Goal: Check status: Check status

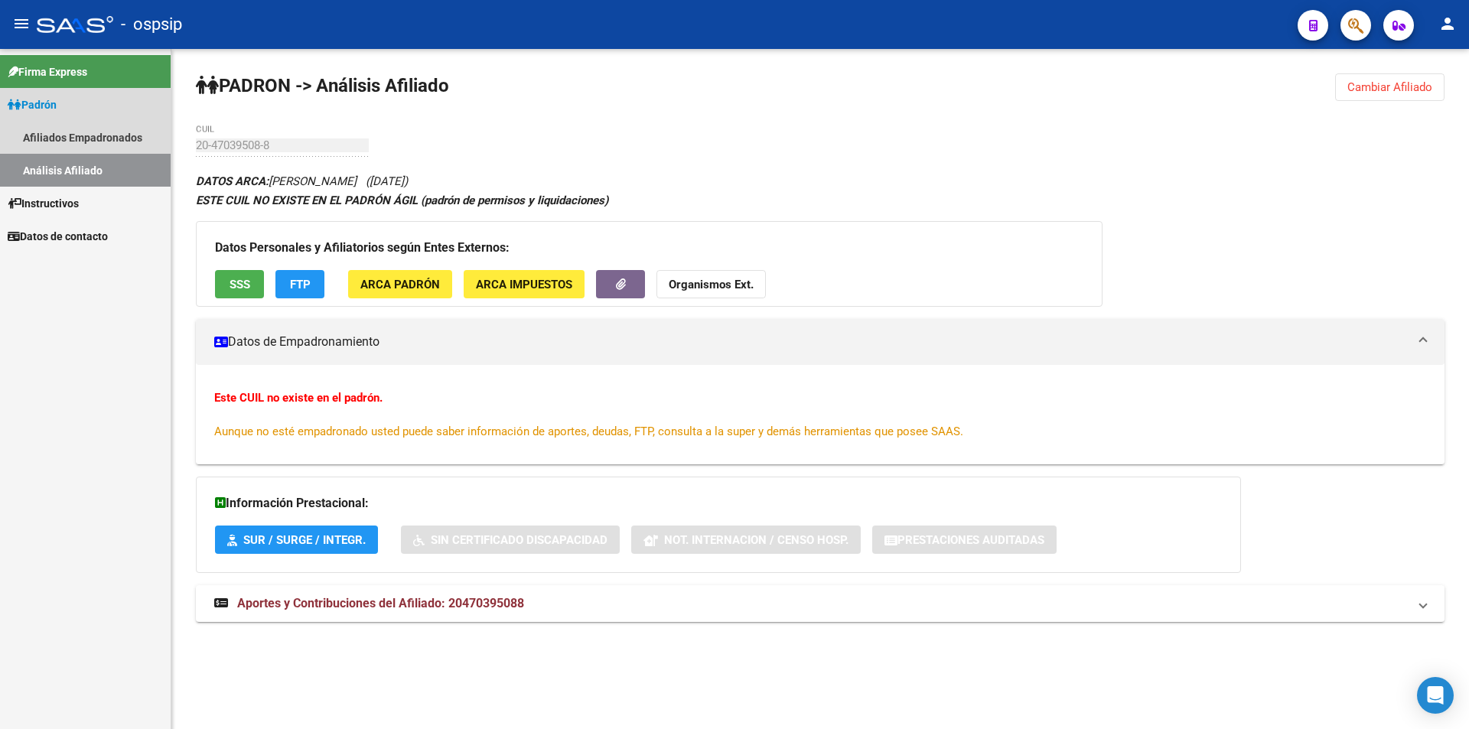
click at [85, 164] on link "Análisis Afiliado" at bounding box center [85, 170] width 171 height 33
click at [87, 130] on link "Afiliados Empadronados" at bounding box center [85, 137] width 171 height 33
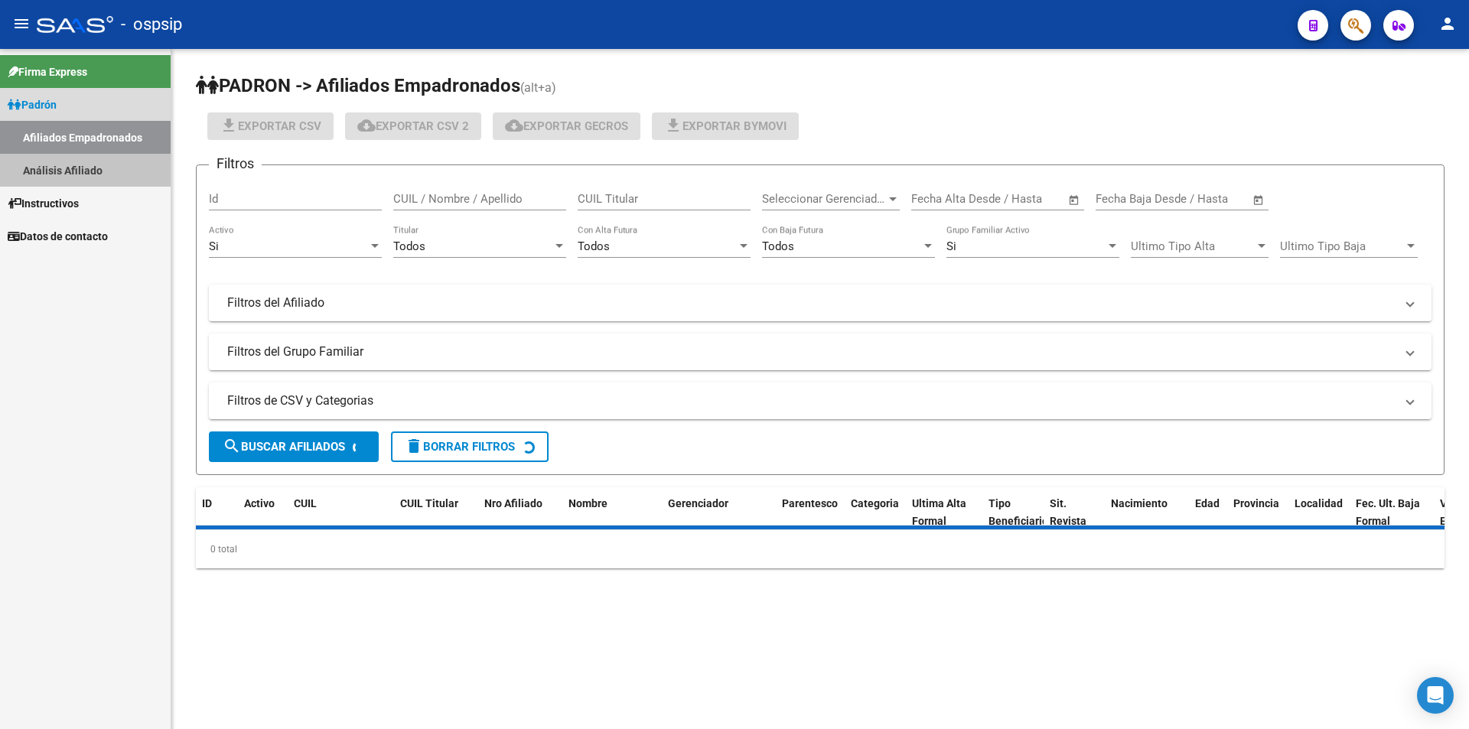
click at [76, 171] on link "Análisis Afiliado" at bounding box center [85, 170] width 171 height 33
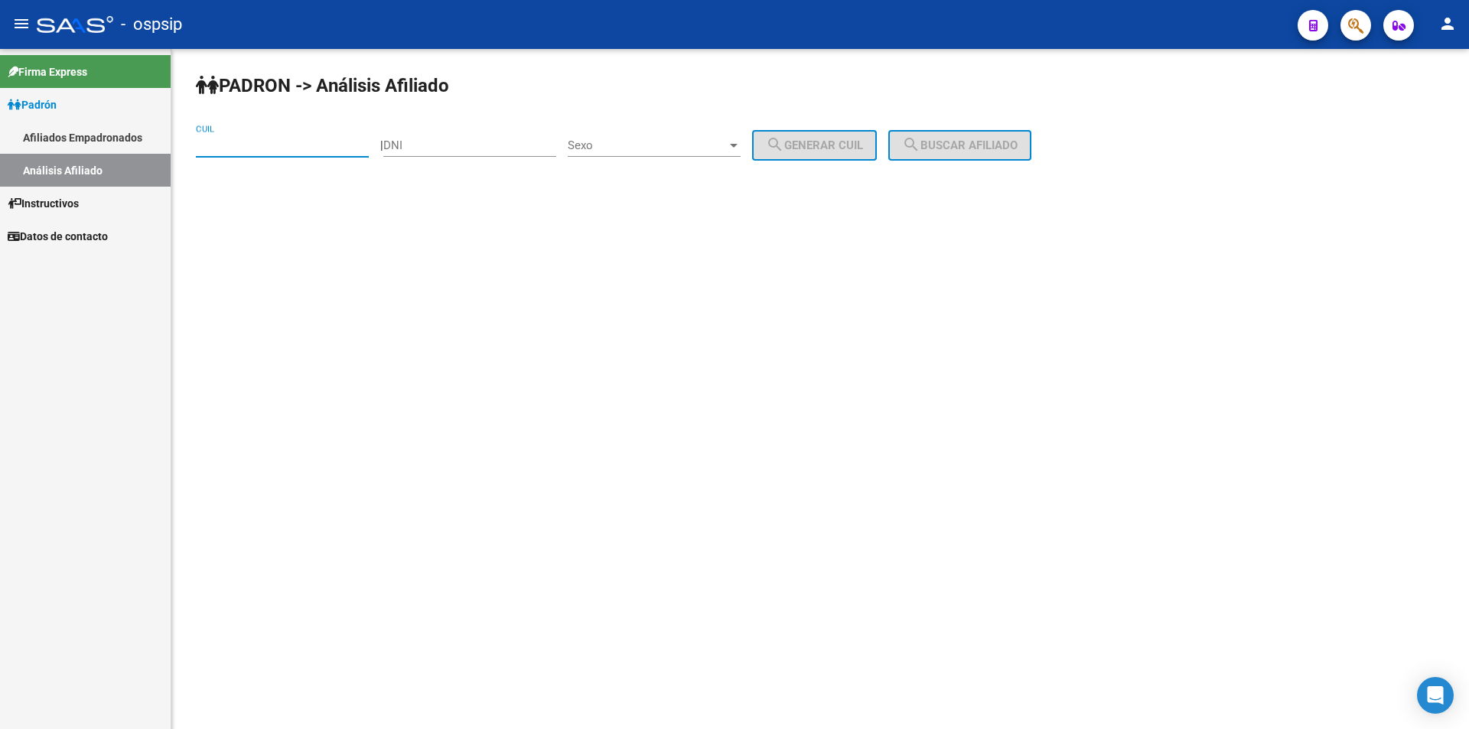
click at [241, 146] on input "CUIL" at bounding box center [282, 146] width 173 height 14
paste input "20-41891664-9"
type input "20-41891664-9"
click at [962, 149] on span "search Buscar afiliado" at bounding box center [960, 146] width 116 height 14
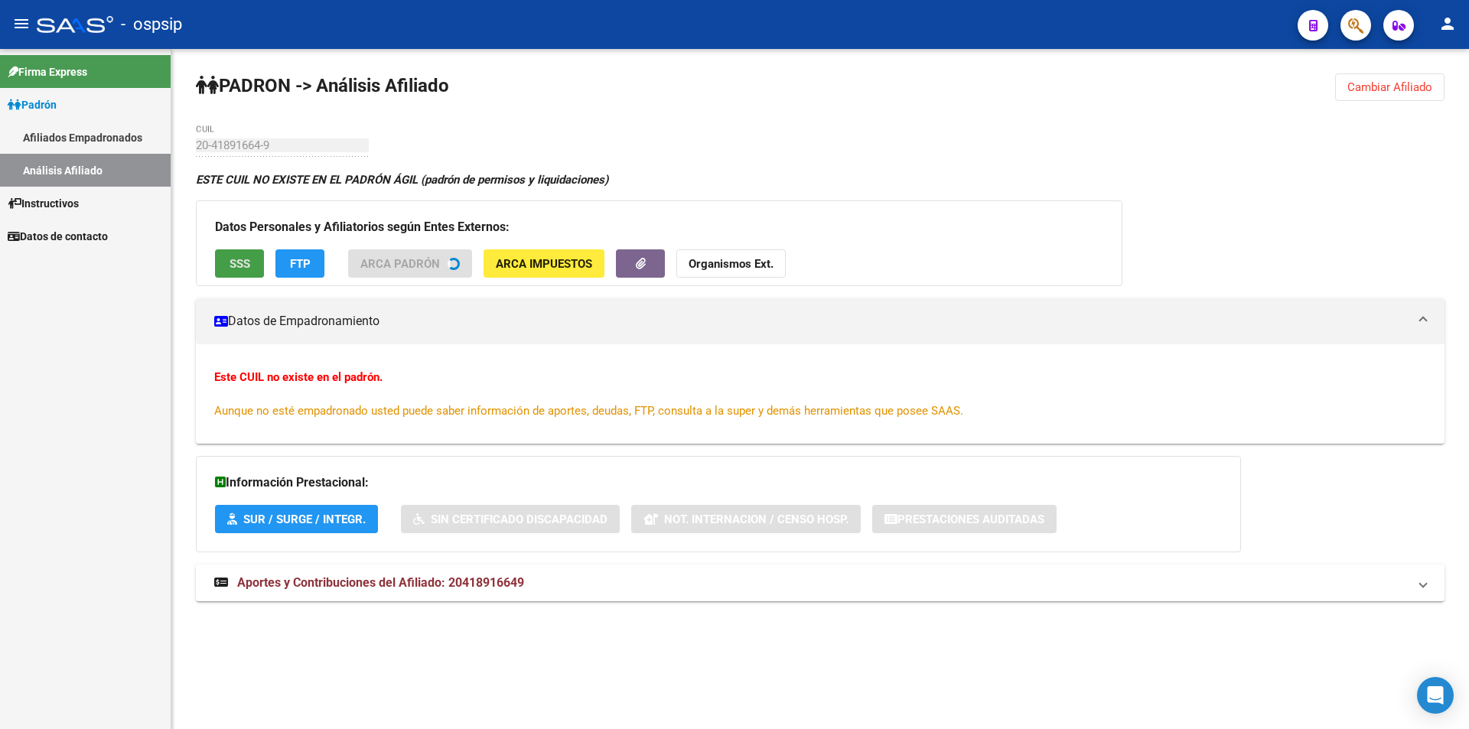
click at [228, 262] on button "SSS" at bounding box center [239, 263] width 49 height 28
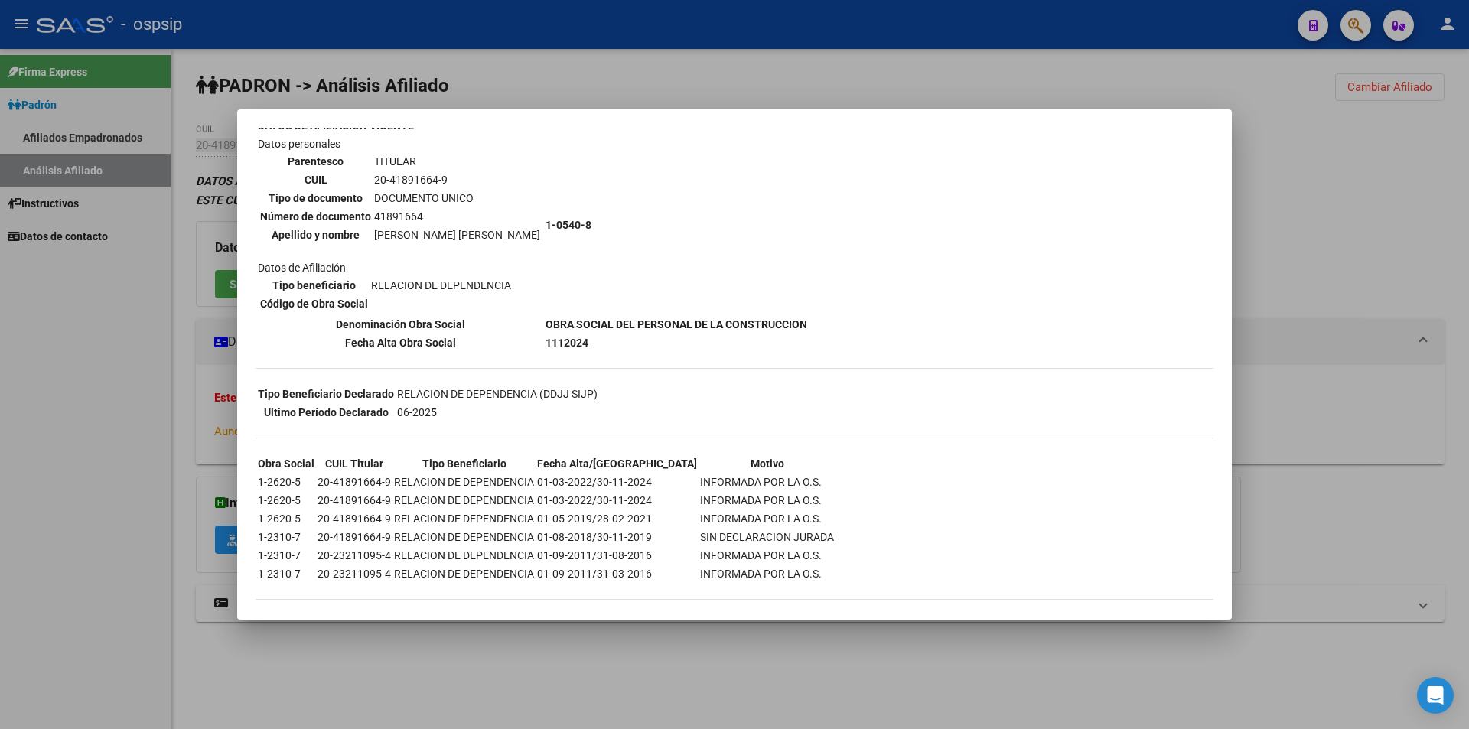
scroll to position [112, 0]
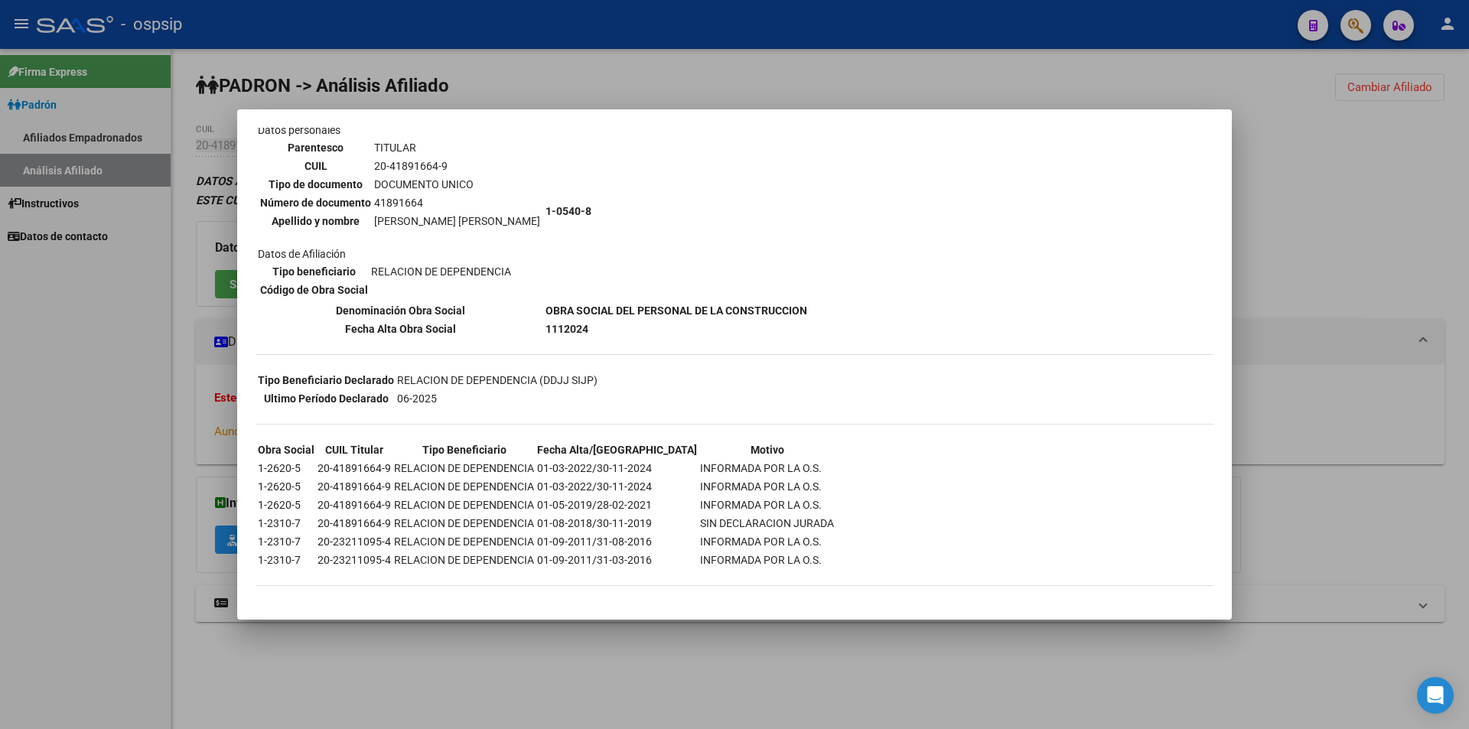
click at [601, 86] on div at bounding box center [734, 364] width 1469 height 729
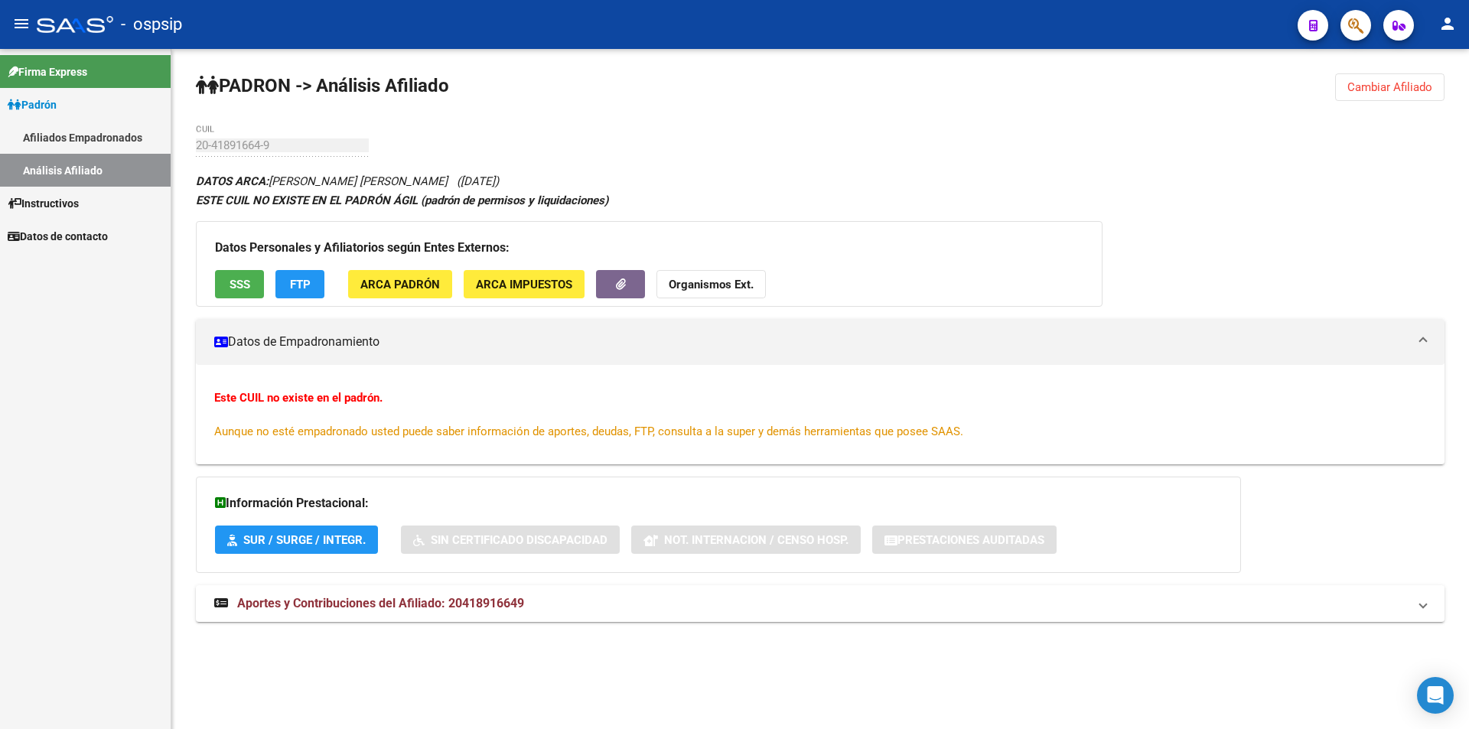
click at [104, 146] on link "Afiliados Empadronados" at bounding box center [85, 137] width 171 height 33
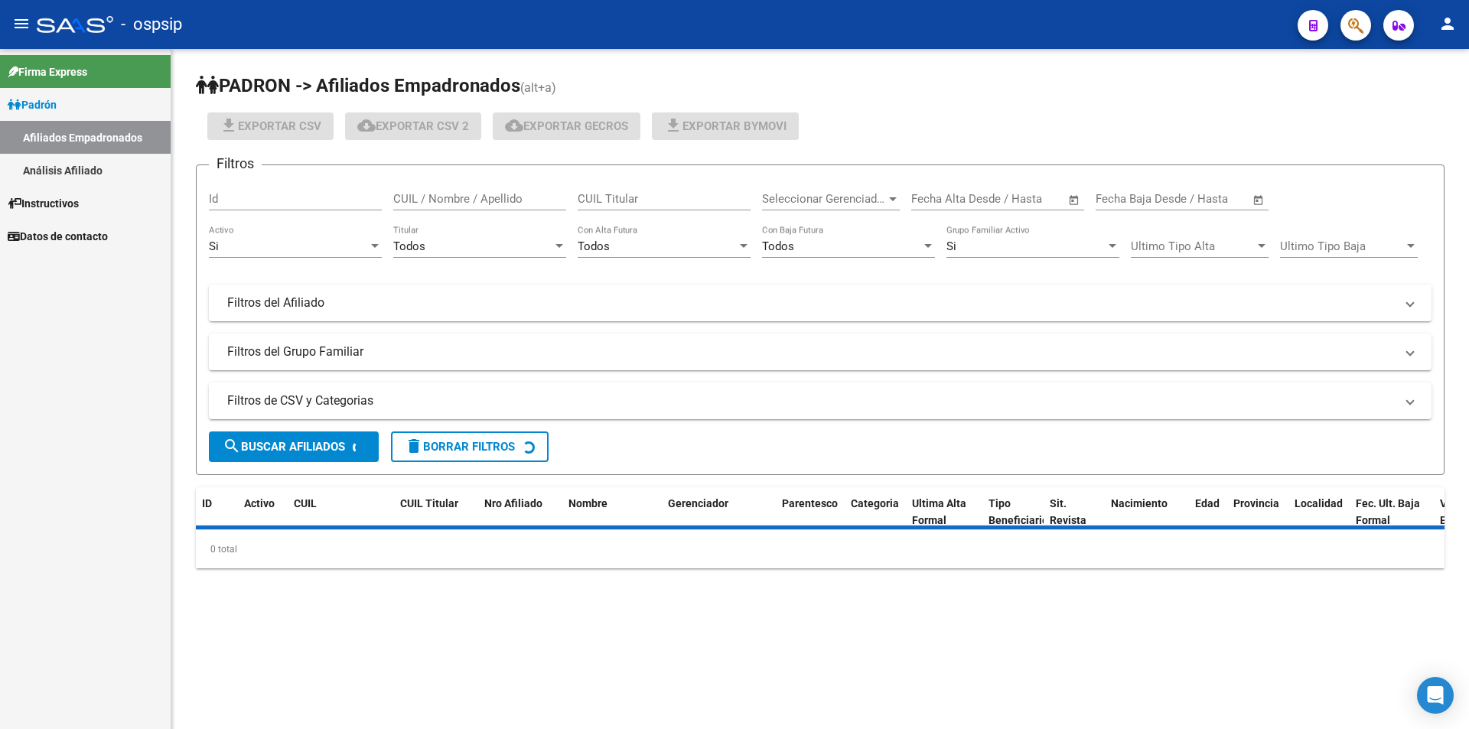
click at [86, 171] on link "Análisis Afiliado" at bounding box center [85, 170] width 171 height 33
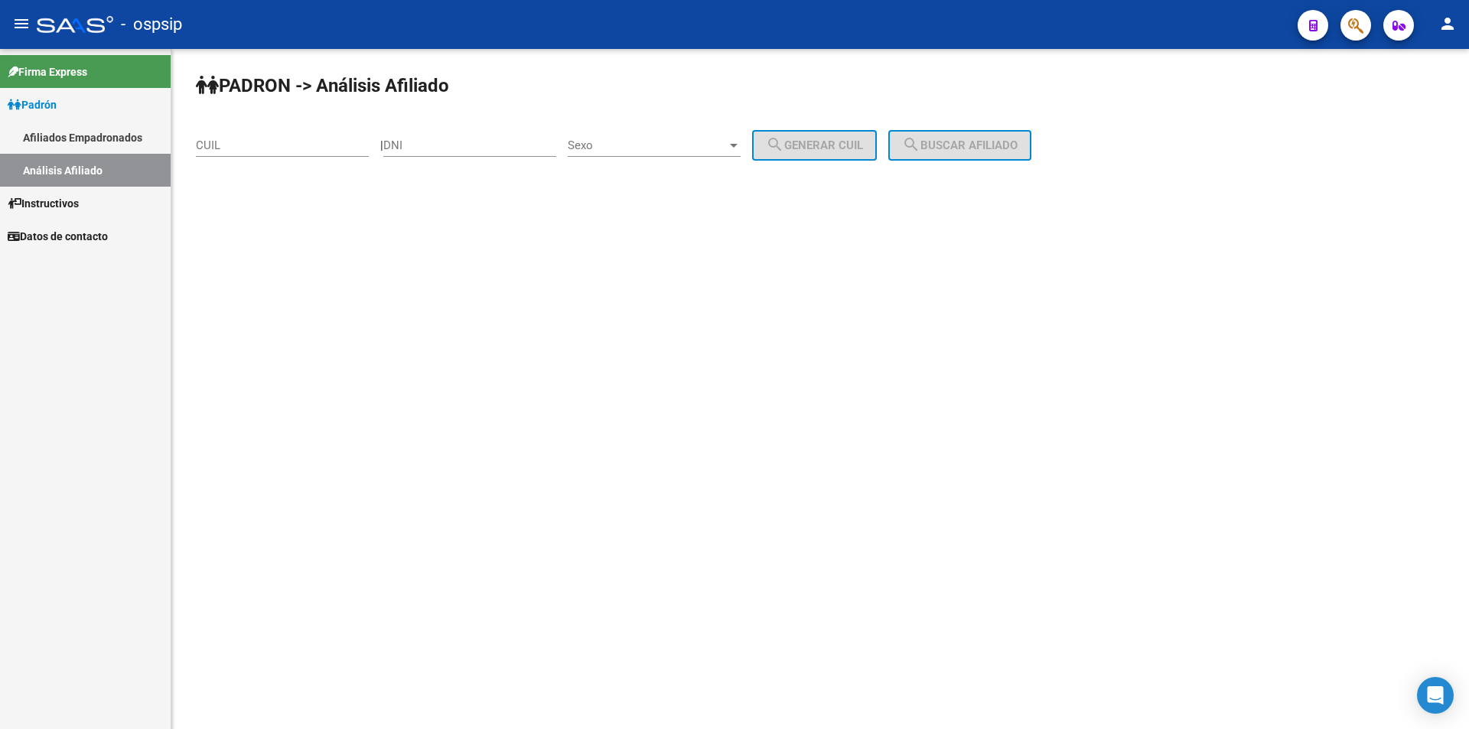
click at [308, 145] on input "CUIL" at bounding box center [282, 146] width 173 height 14
paste input "20-22005874-4"
type input "20-22005874-4"
click at [960, 145] on span "search Buscar afiliado" at bounding box center [960, 146] width 116 height 14
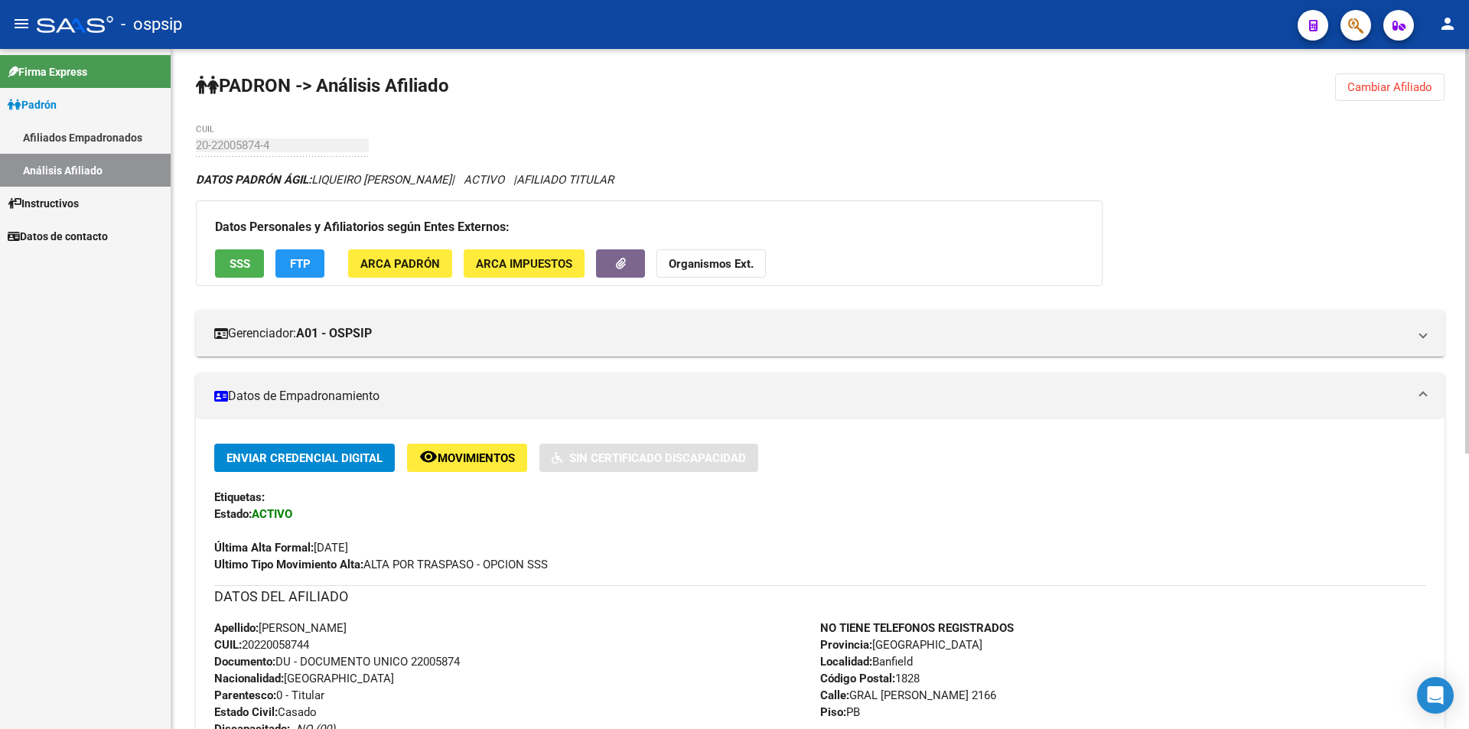
click at [230, 265] on span "SSS" at bounding box center [240, 264] width 21 height 14
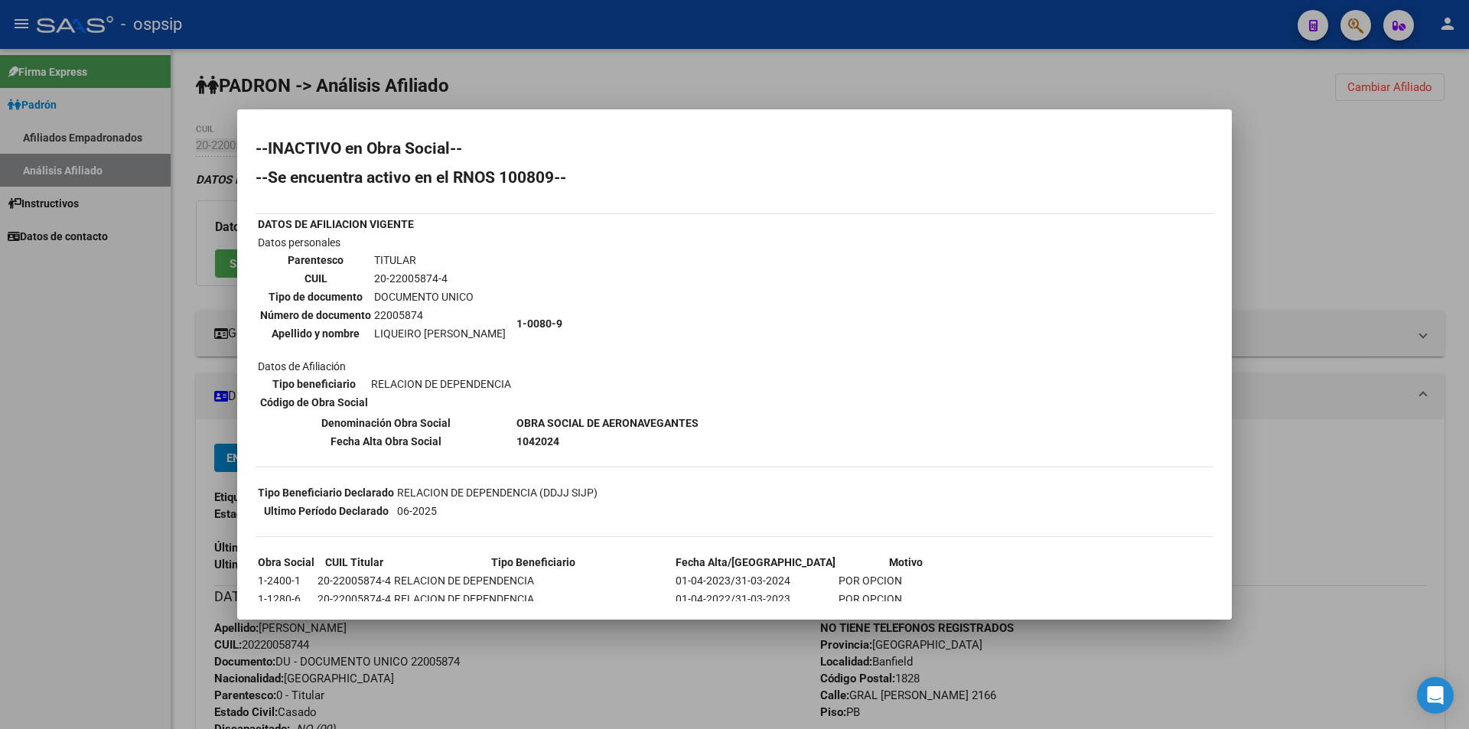
click at [608, 87] on div at bounding box center [734, 364] width 1469 height 729
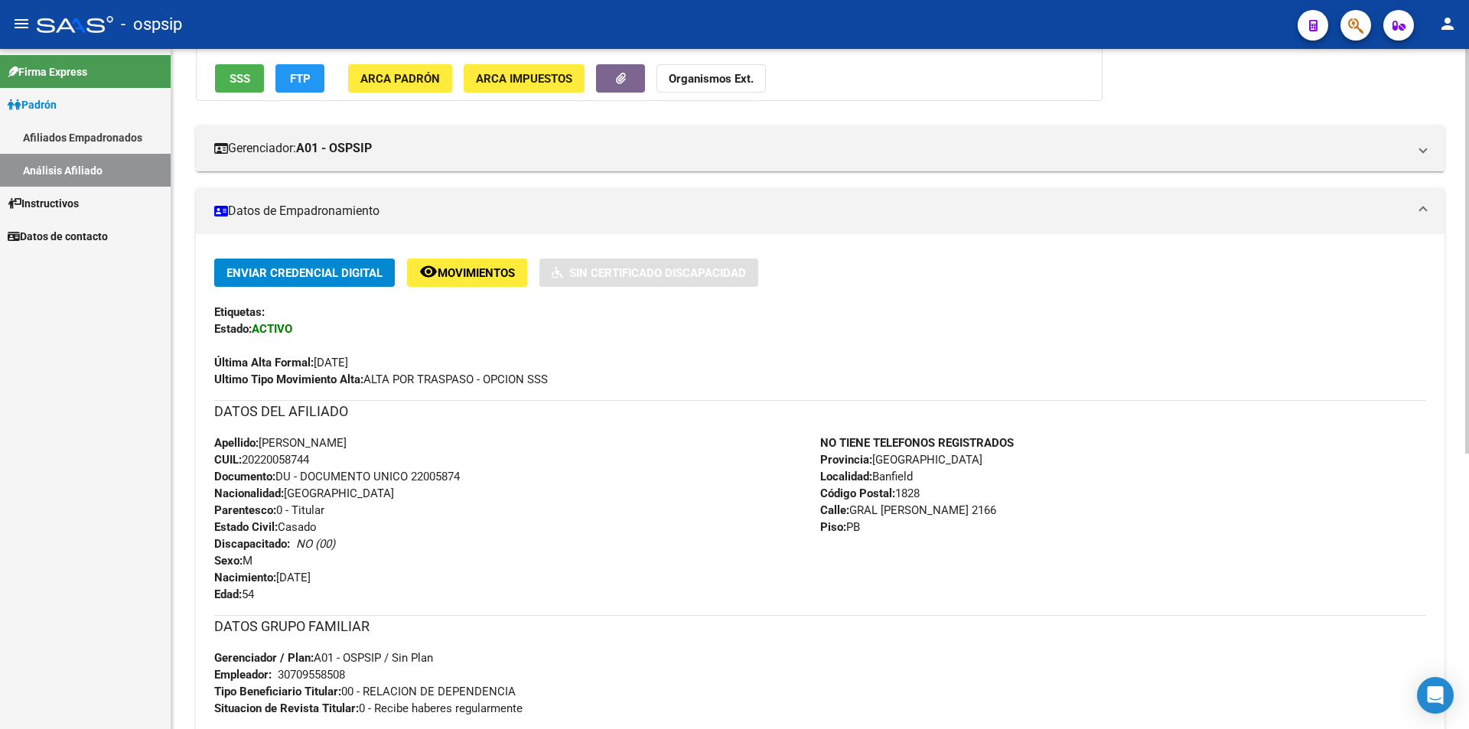
scroll to position [230, 0]
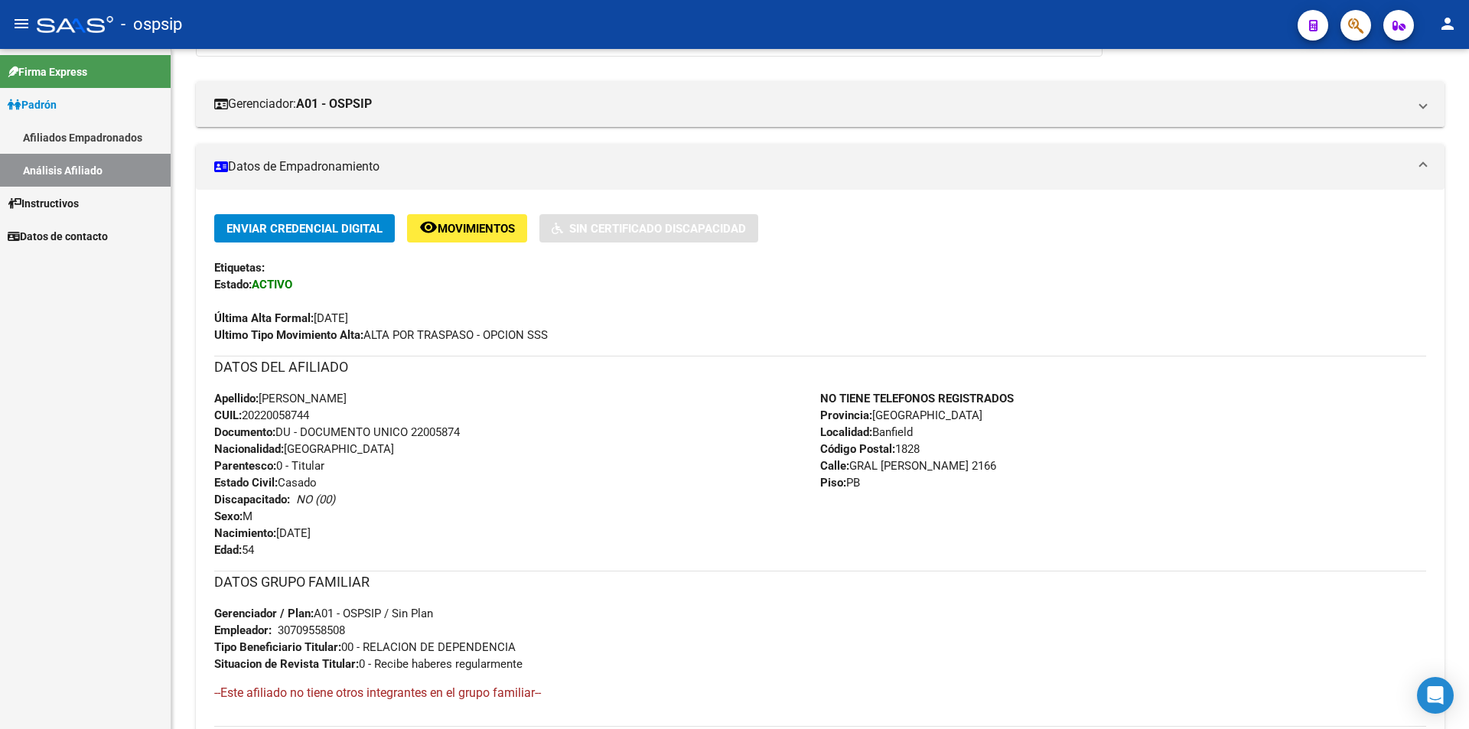
click at [116, 140] on link "Afiliados Empadronados" at bounding box center [85, 137] width 171 height 33
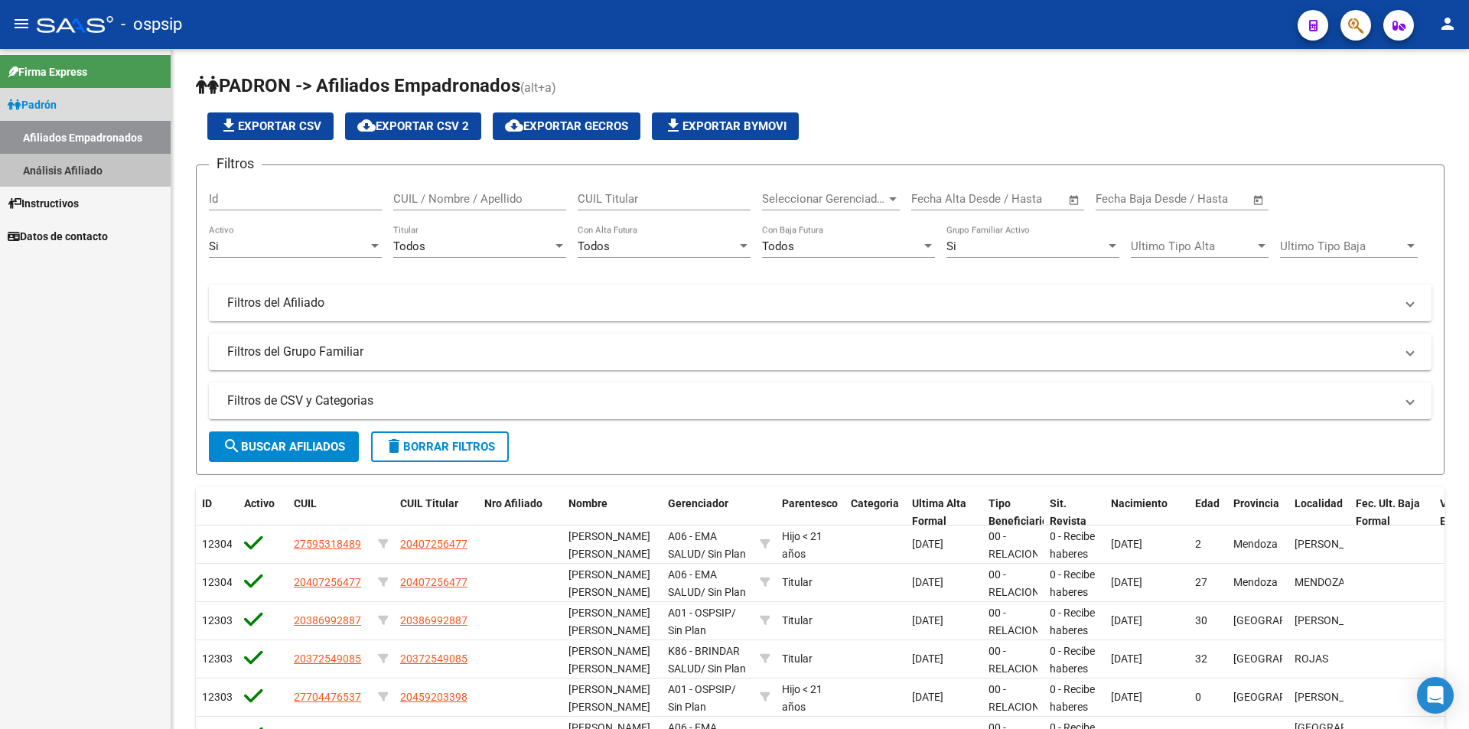
click at [123, 176] on link "Análisis Afiliado" at bounding box center [85, 170] width 171 height 33
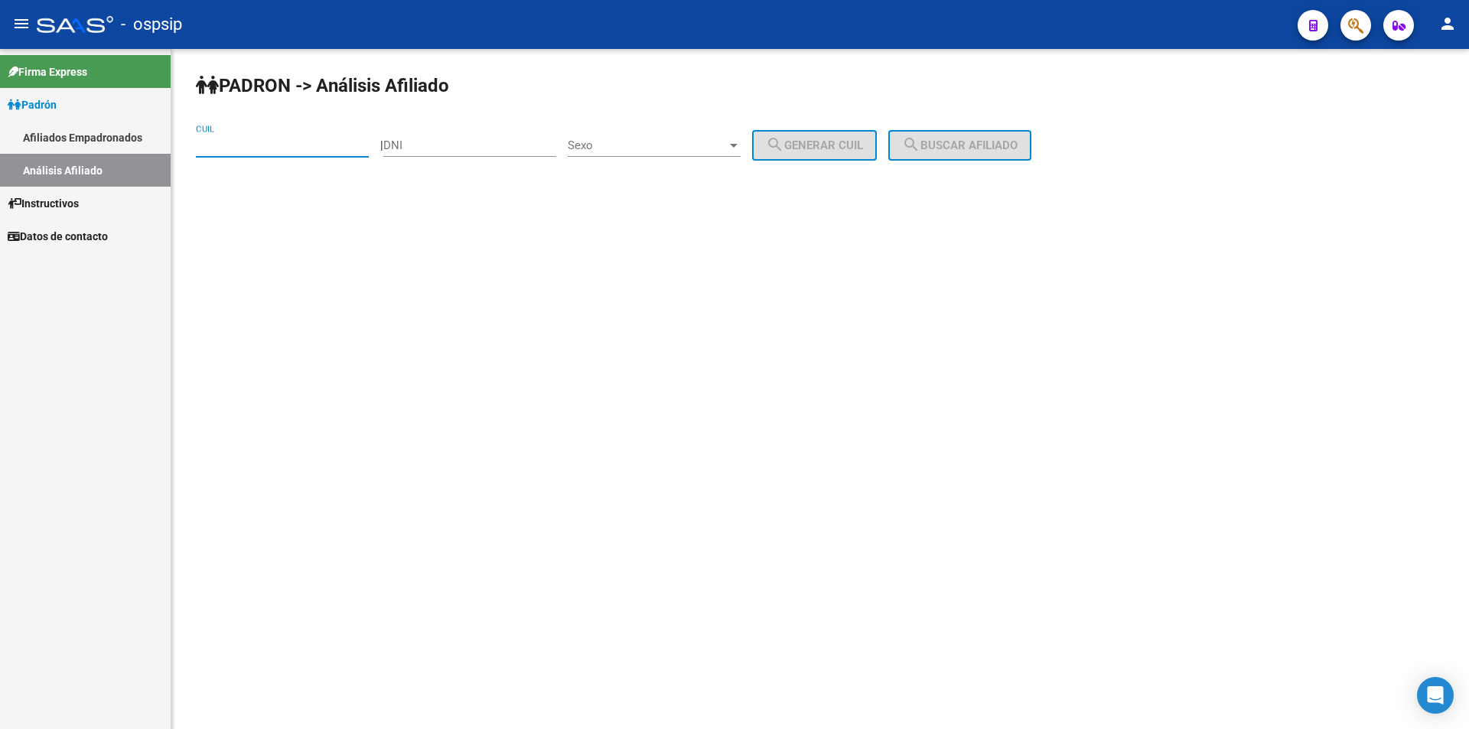
click at [261, 150] on input "CUIL" at bounding box center [282, 146] width 173 height 14
paste input "27-35258873-9"
type input "27-35258873-9"
click at [940, 132] on button "search Buscar afiliado" at bounding box center [959, 145] width 143 height 31
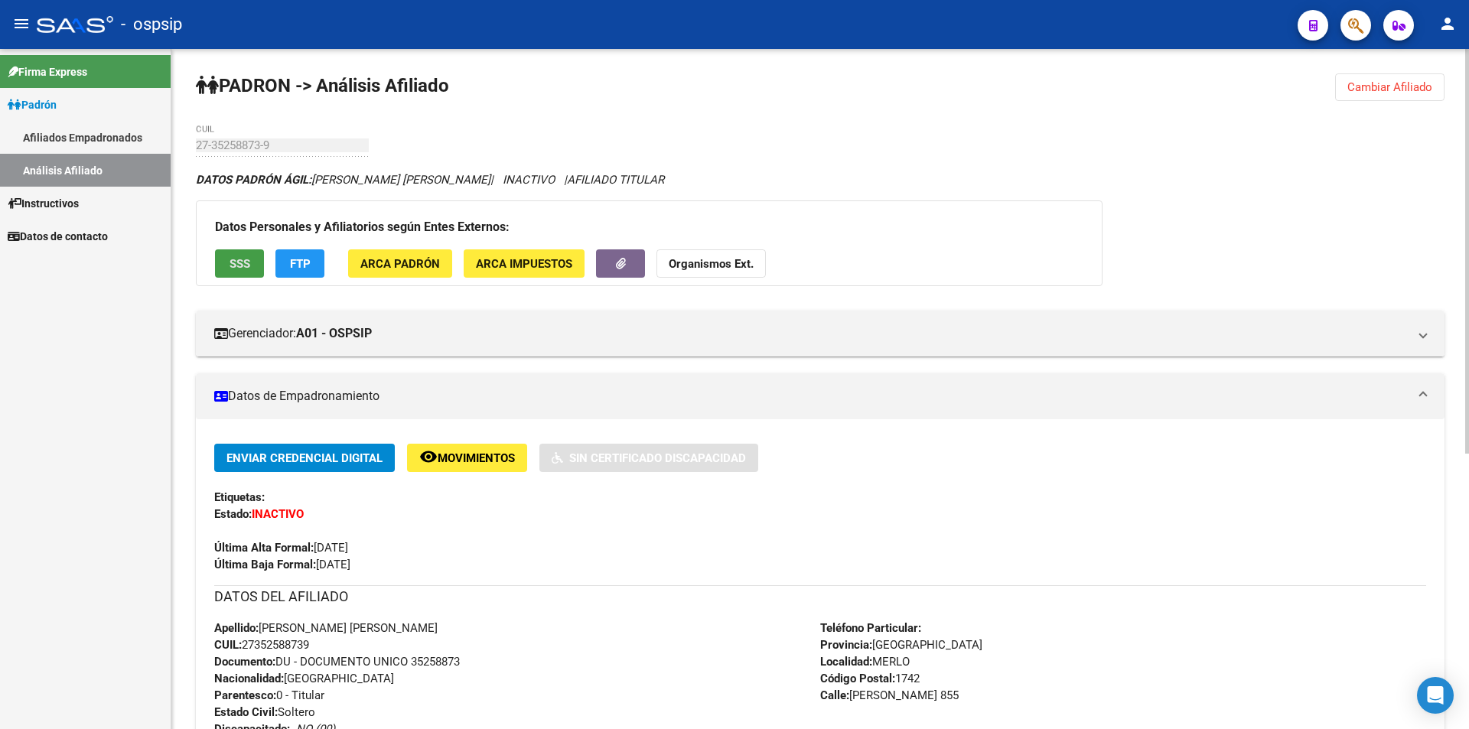
click at [238, 269] on span "SSS" at bounding box center [240, 264] width 21 height 14
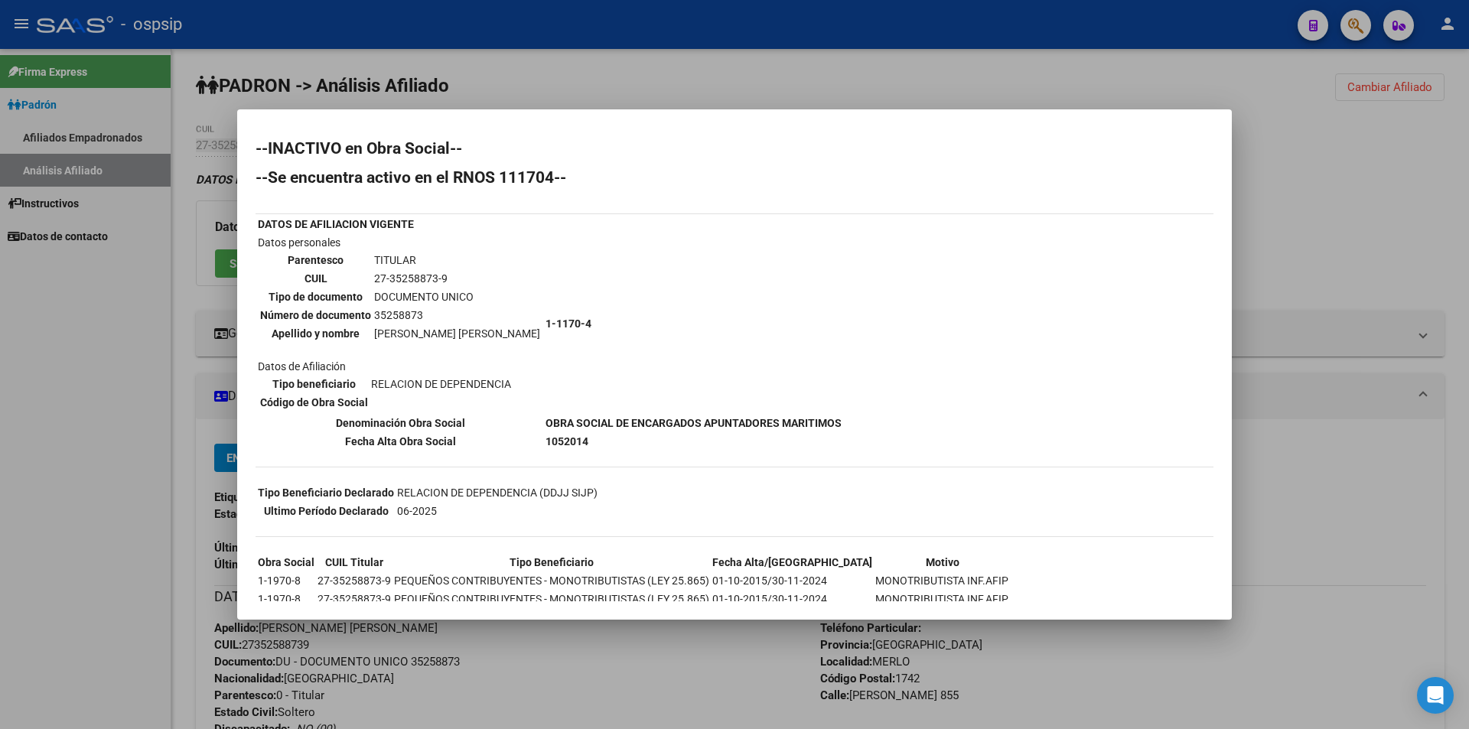
scroll to position [57, 0]
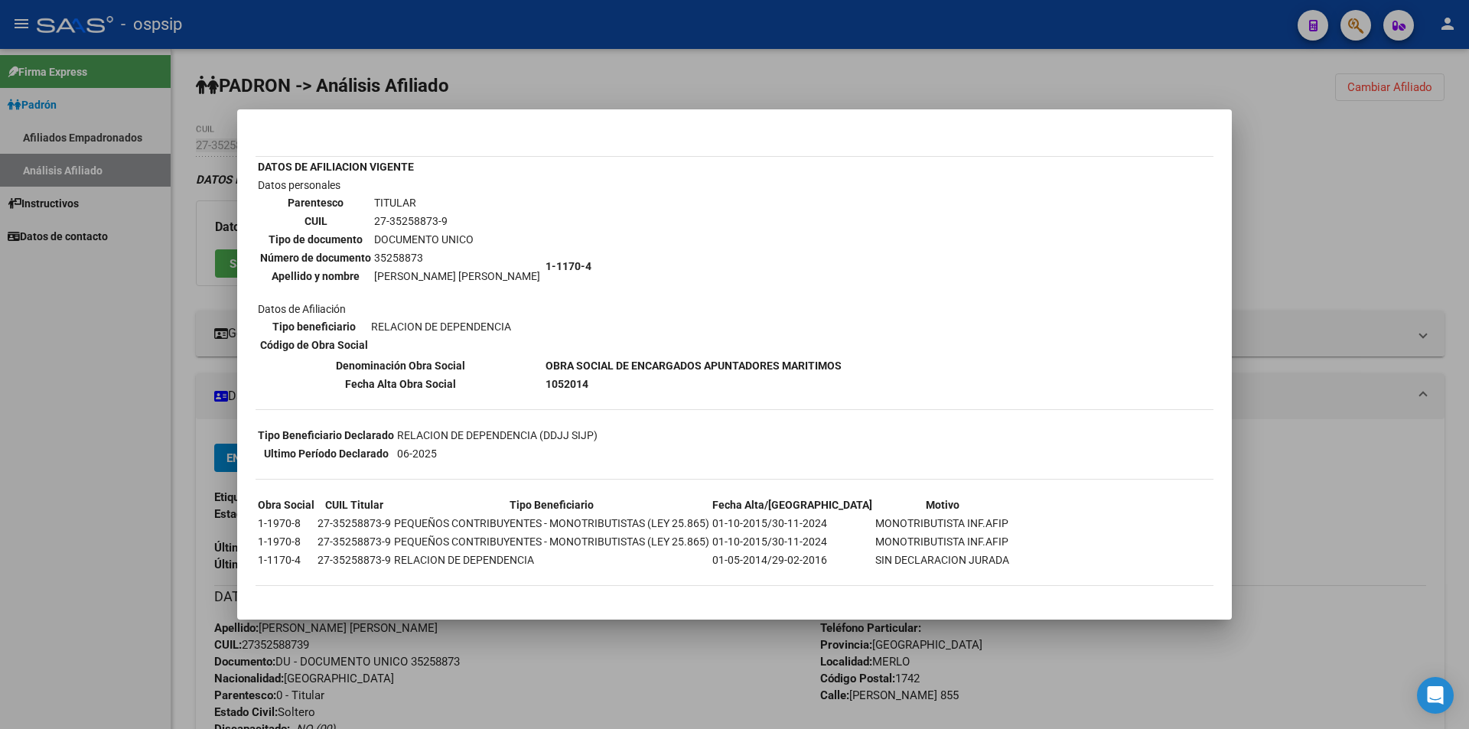
click at [485, 47] on div at bounding box center [734, 364] width 1469 height 729
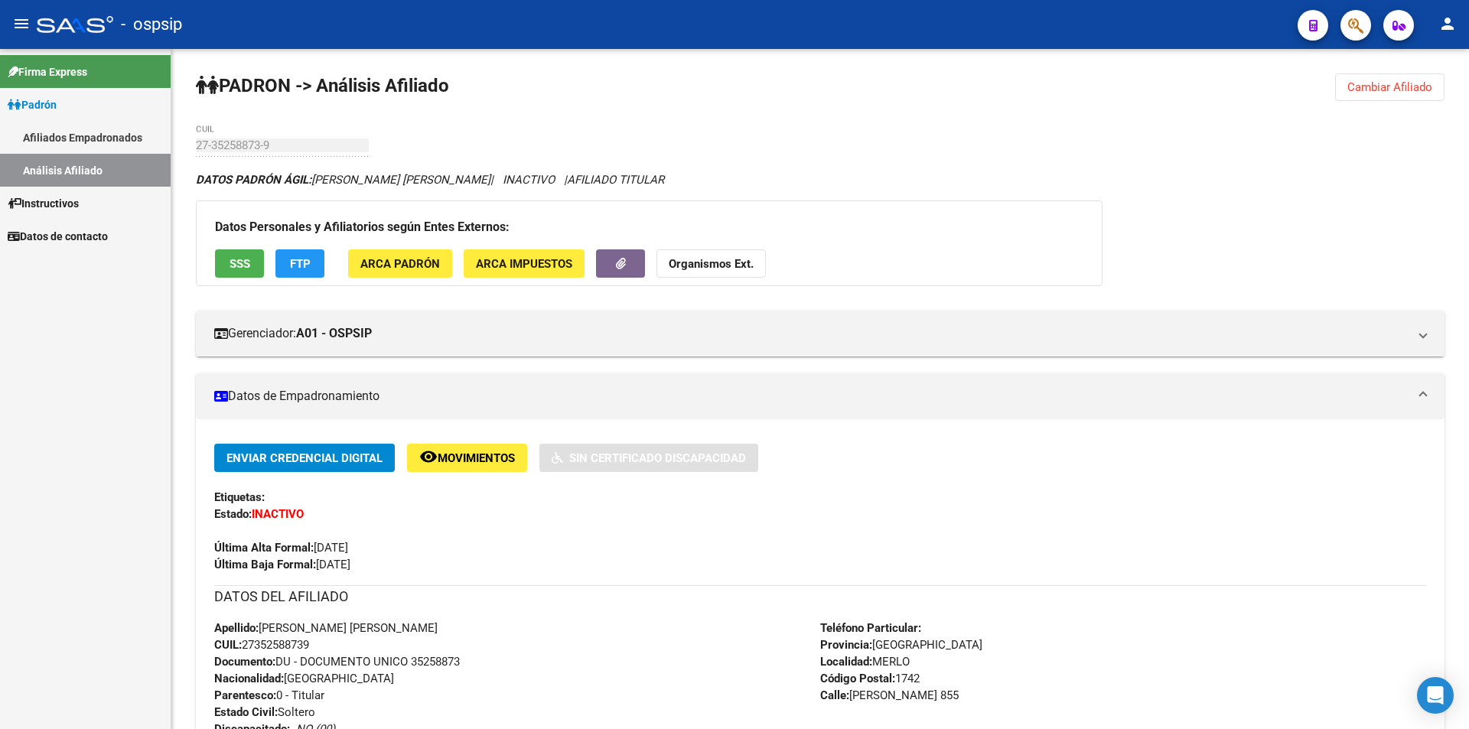
click at [60, 142] on link "Afiliados Empadronados" at bounding box center [85, 137] width 171 height 33
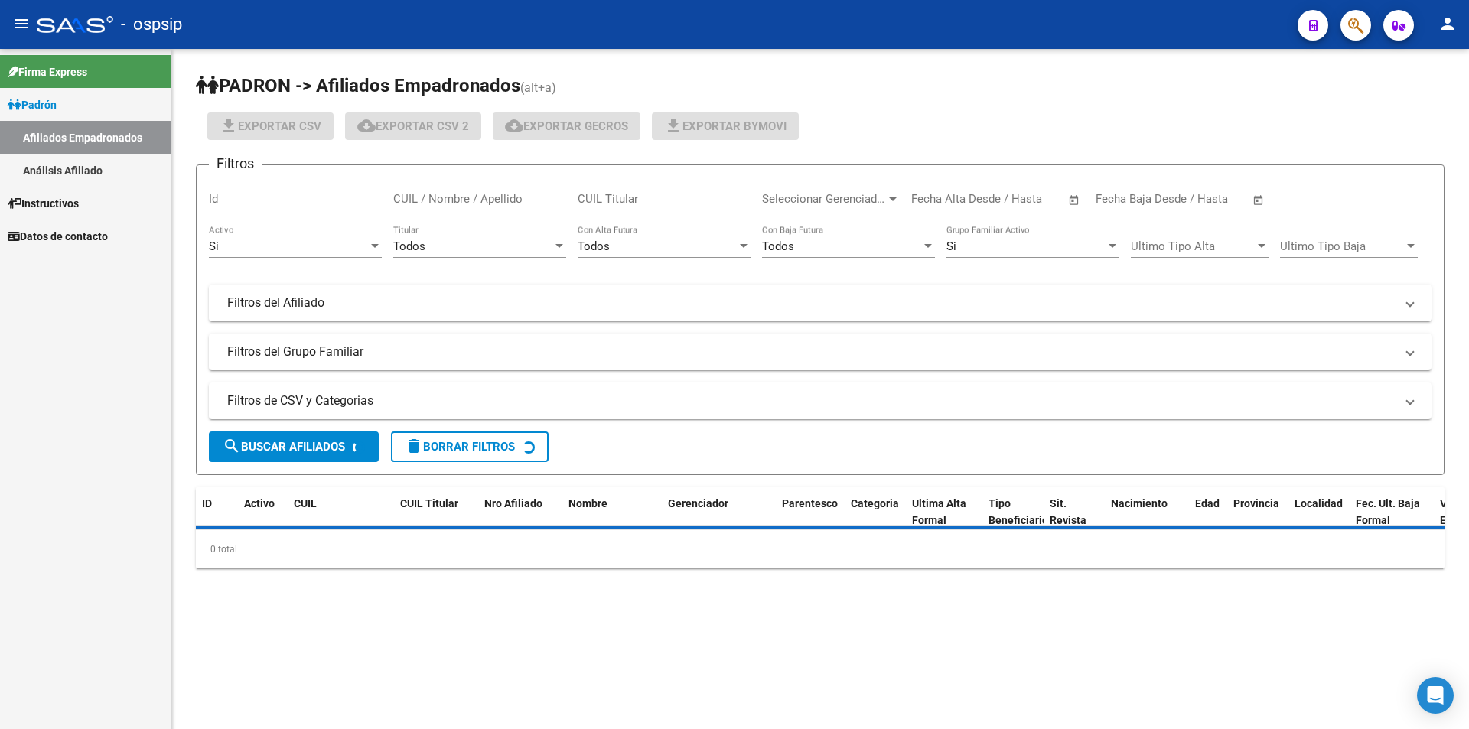
click at [84, 179] on link "Análisis Afiliado" at bounding box center [85, 170] width 171 height 33
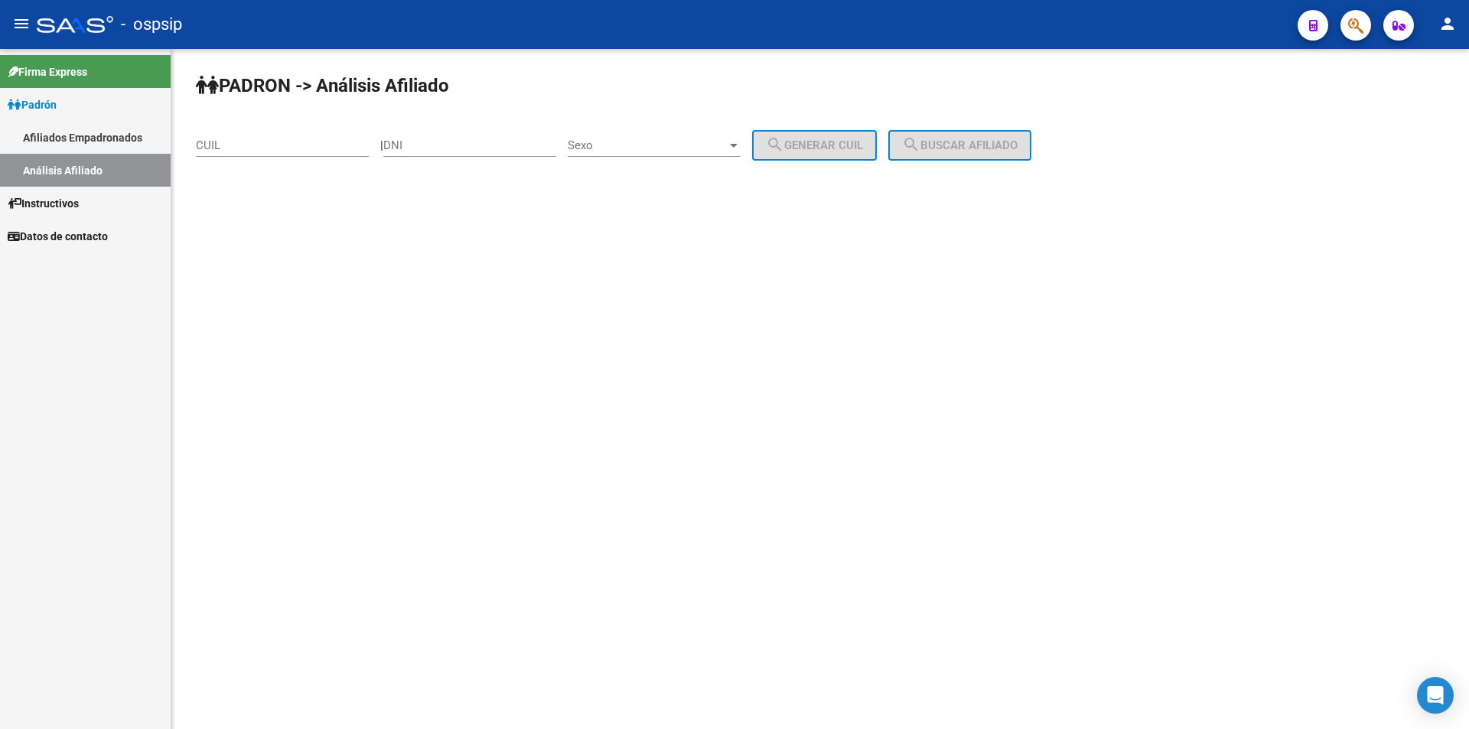
click at [286, 147] on input "CUIL" at bounding box center [282, 146] width 173 height 14
paste input "20-41891664-9"
type input "20-41891664-9"
click at [1018, 148] on span "search Buscar afiliado" at bounding box center [960, 146] width 116 height 14
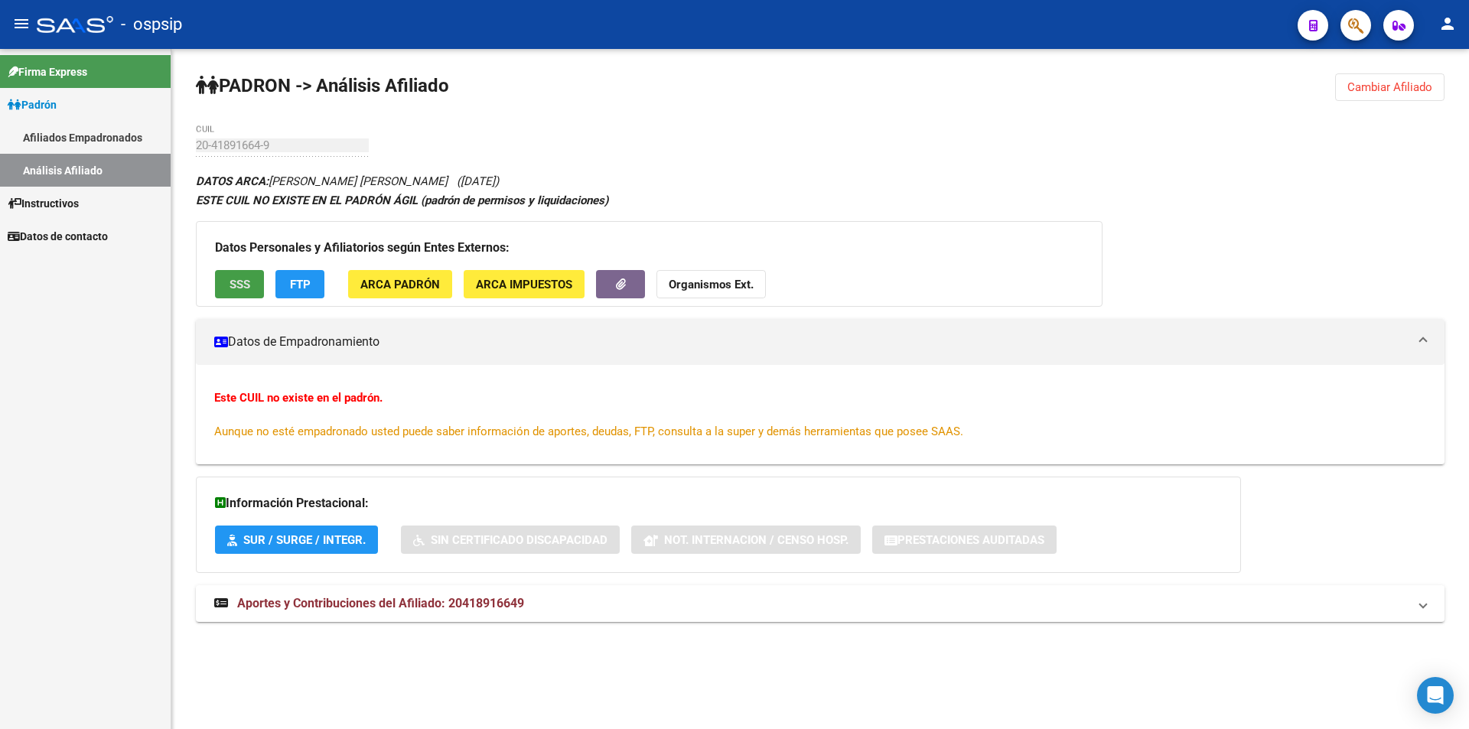
click at [244, 279] on span "SSS" at bounding box center [240, 285] width 21 height 14
